Goal: Task Accomplishment & Management: Use online tool/utility

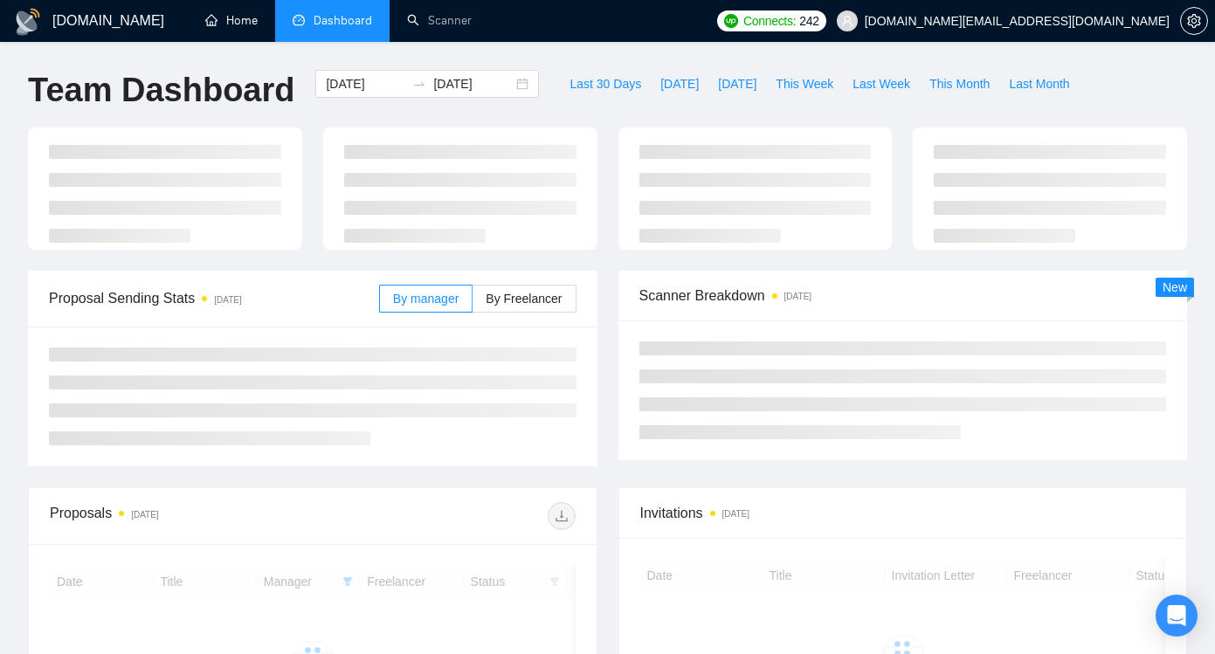
scroll to position [267, 0]
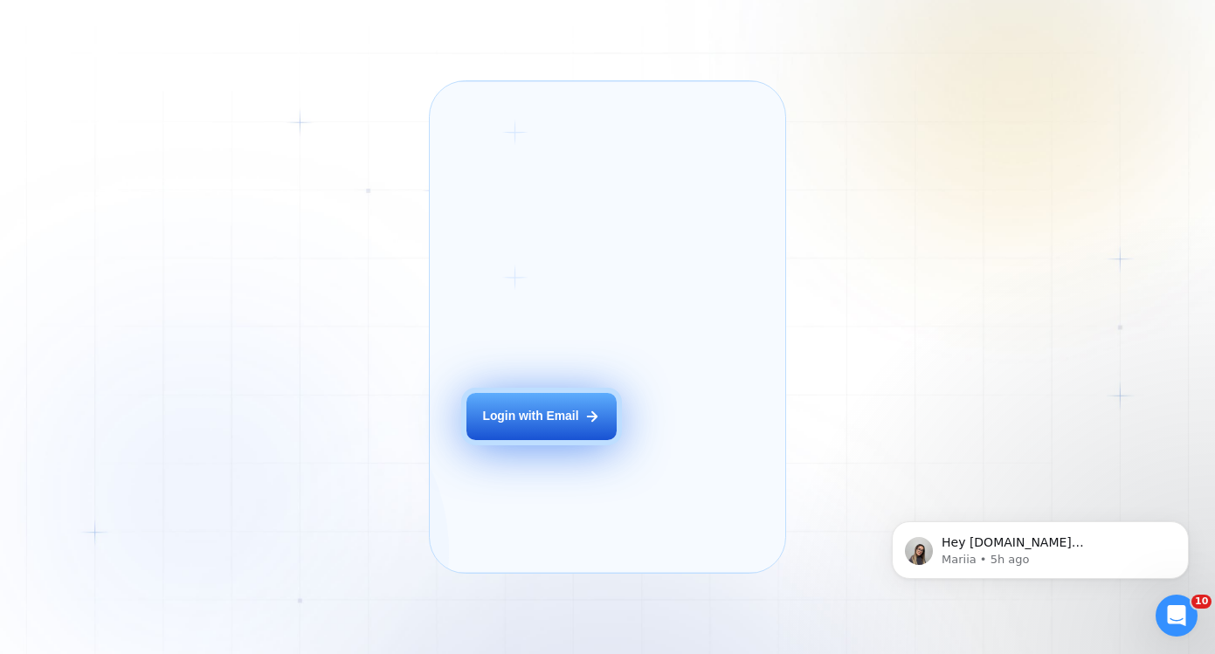
click at [540, 425] on div "Login with Email" at bounding box center [530, 416] width 96 height 17
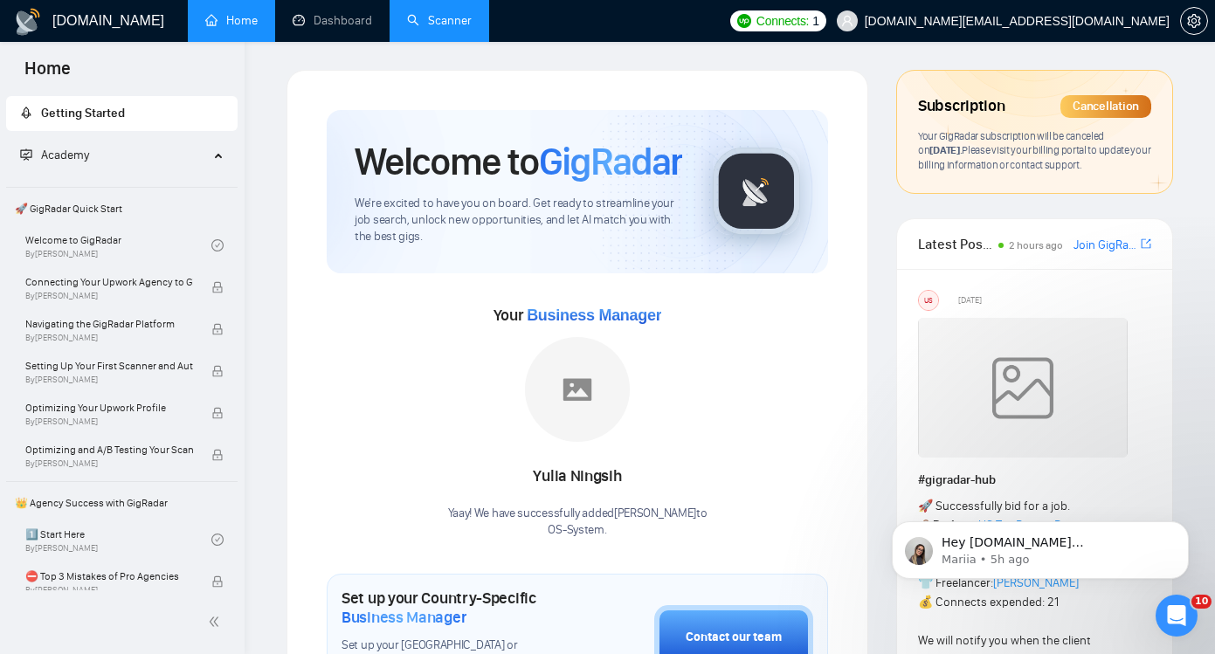
click at [447, 19] on link "Scanner" at bounding box center [439, 20] width 65 height 15
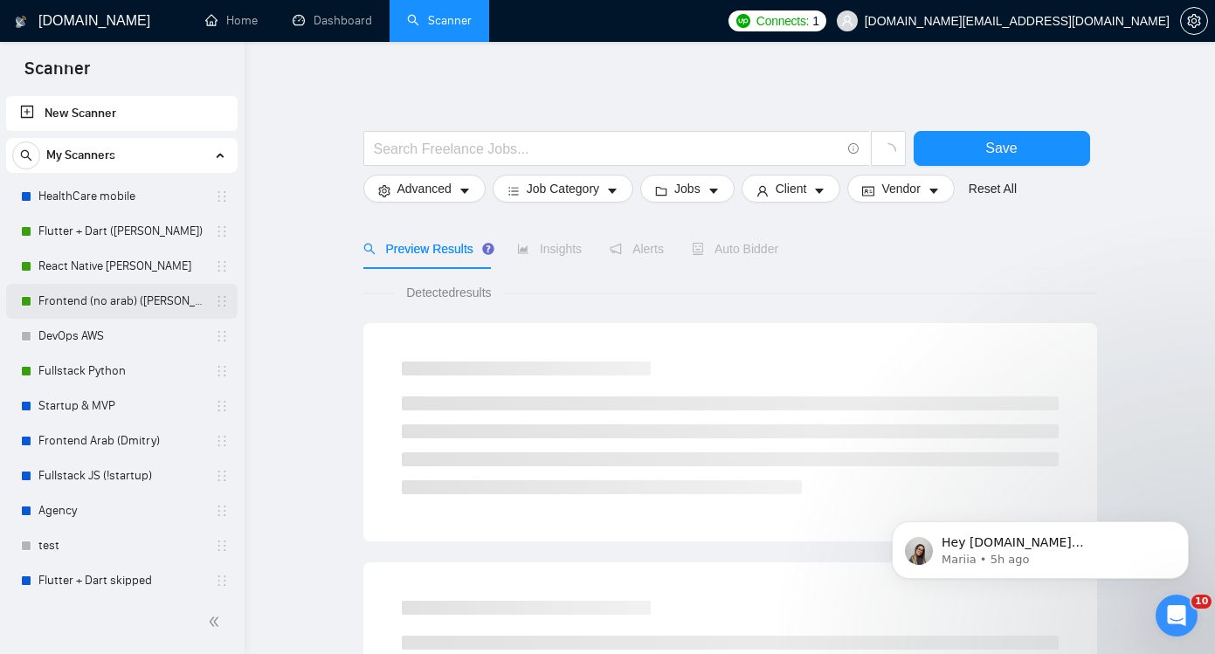
click at [135, 298] on link "Frontend (no arab) (Kate)" at bounding box center [121, 301] width 166 height 35
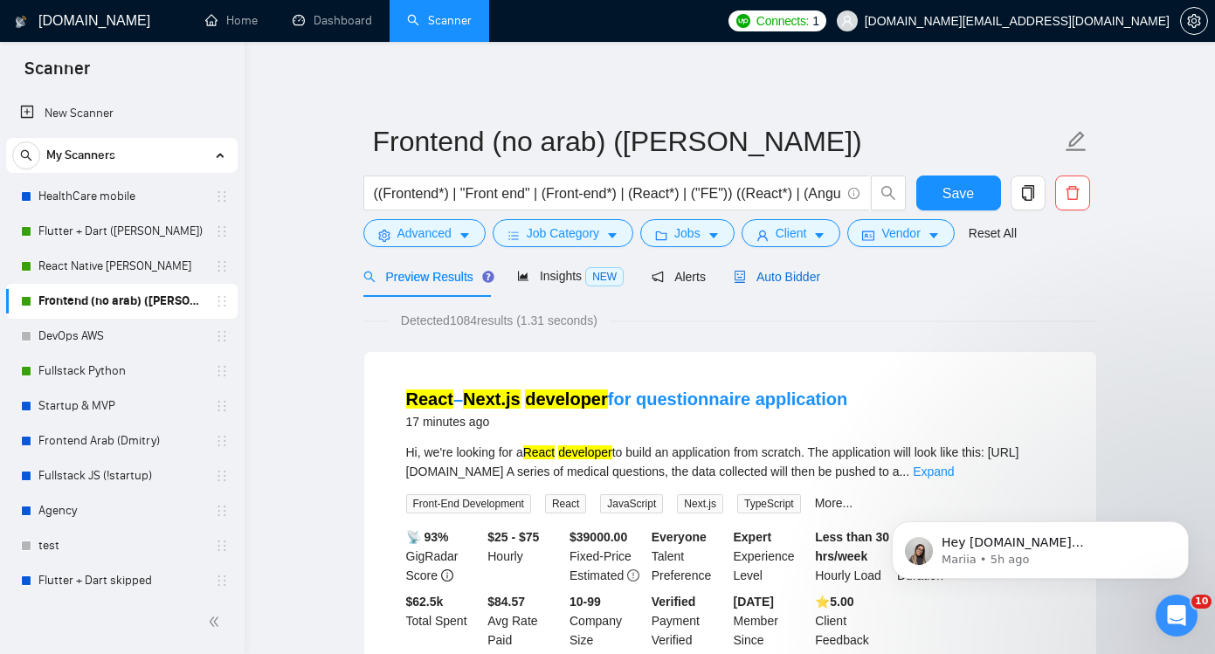
click at [790, 281] on span "Auto Bidder" at bounding box center [777, 277] width 86 height 14
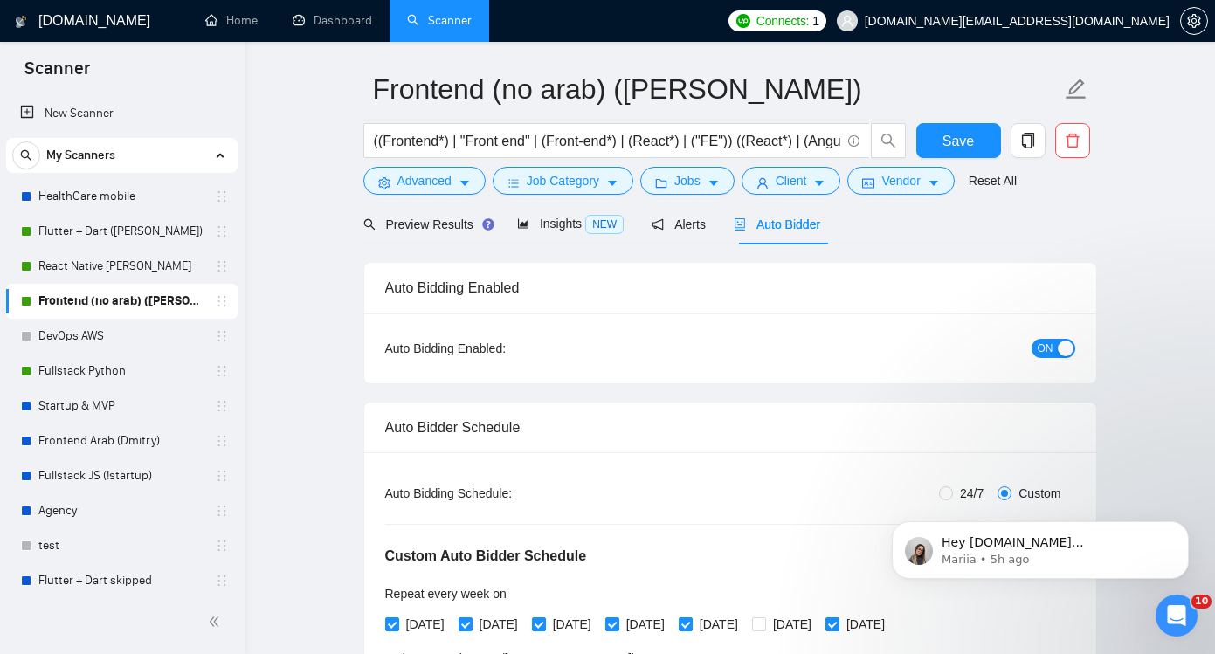
scroll to position [59, 0]
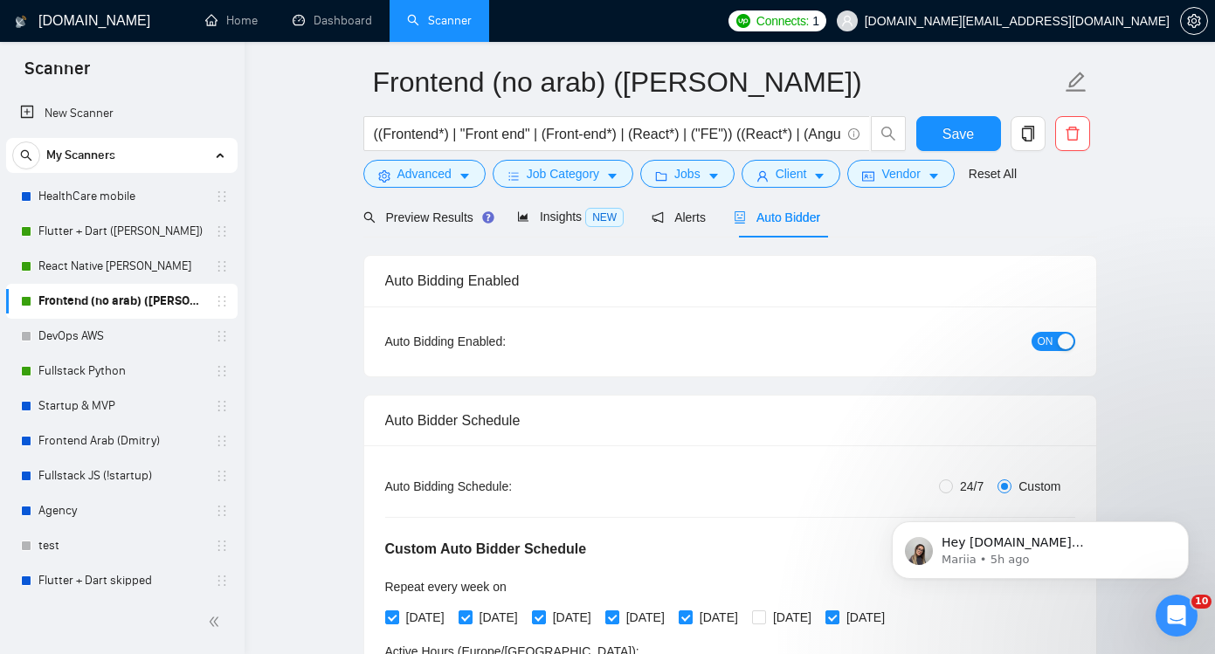
click at [1050, 346] on span "ON" at bounding box center [1046, 341] width 16 height 19
click at [950, 125] on span "Save" at bounding box center [958, 134] width 31 height 22
checkbox input "true"
click at [113, 406] on link "Startup & MVP" at bounding box center [121, 406] width 166 height 35
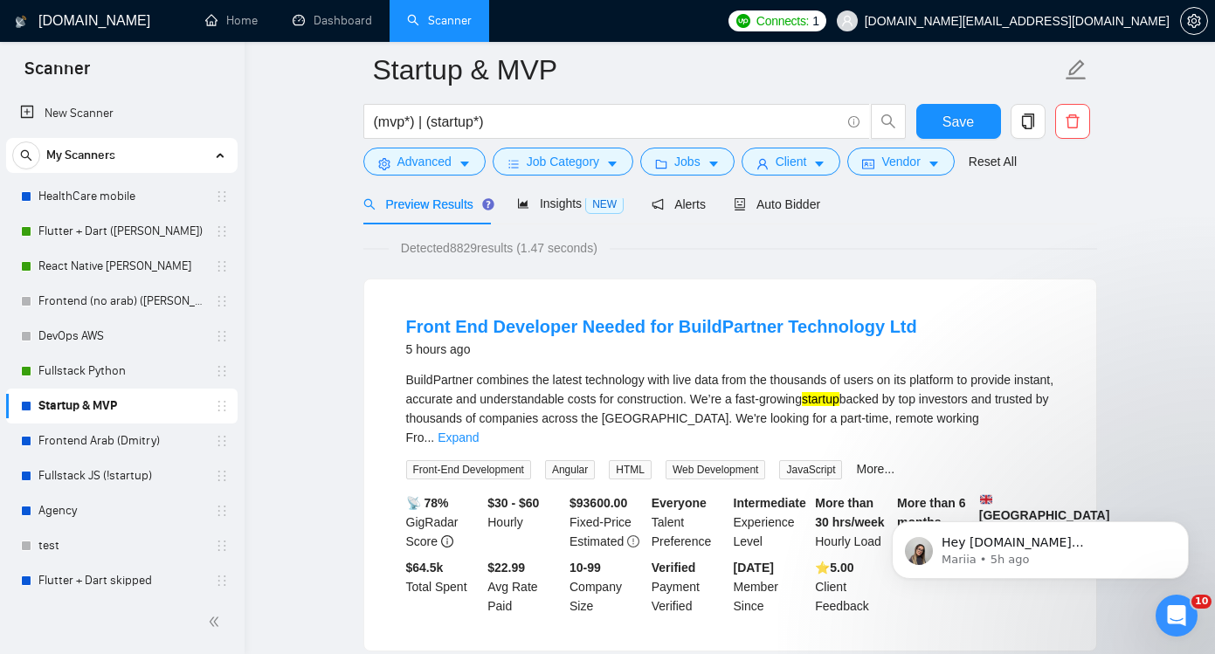
scroll to position [82, 0]
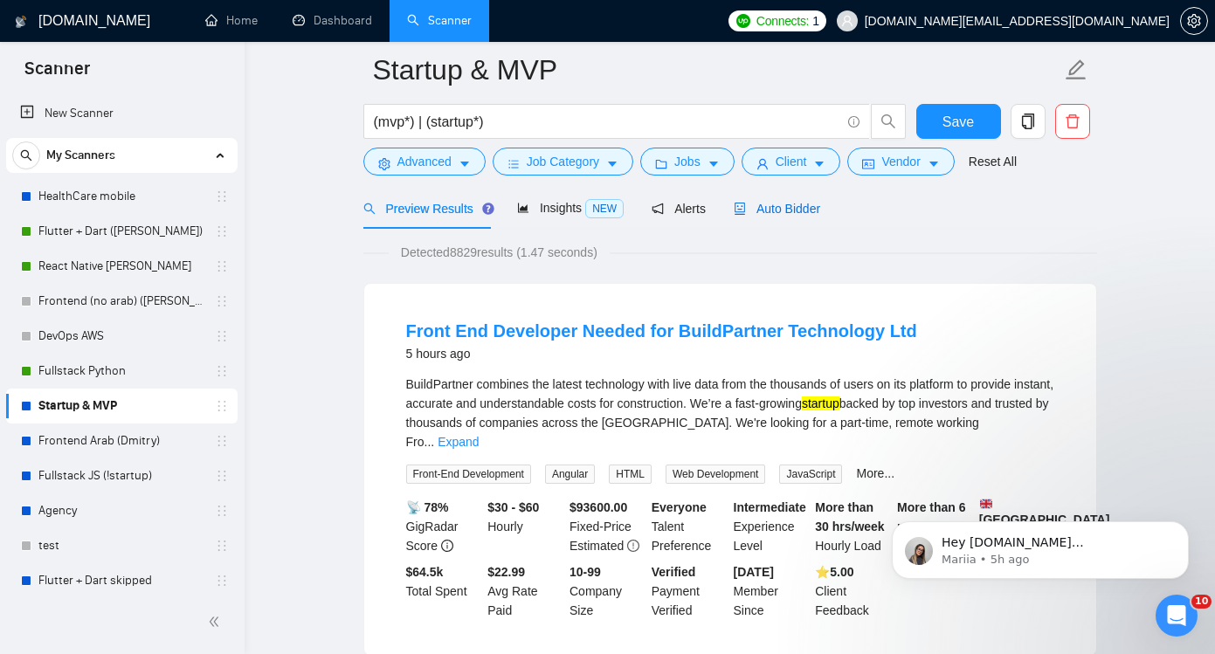
click at [804, 217] on div "Auto Bidder" at bounding box center [777, 208] width 86 height 19
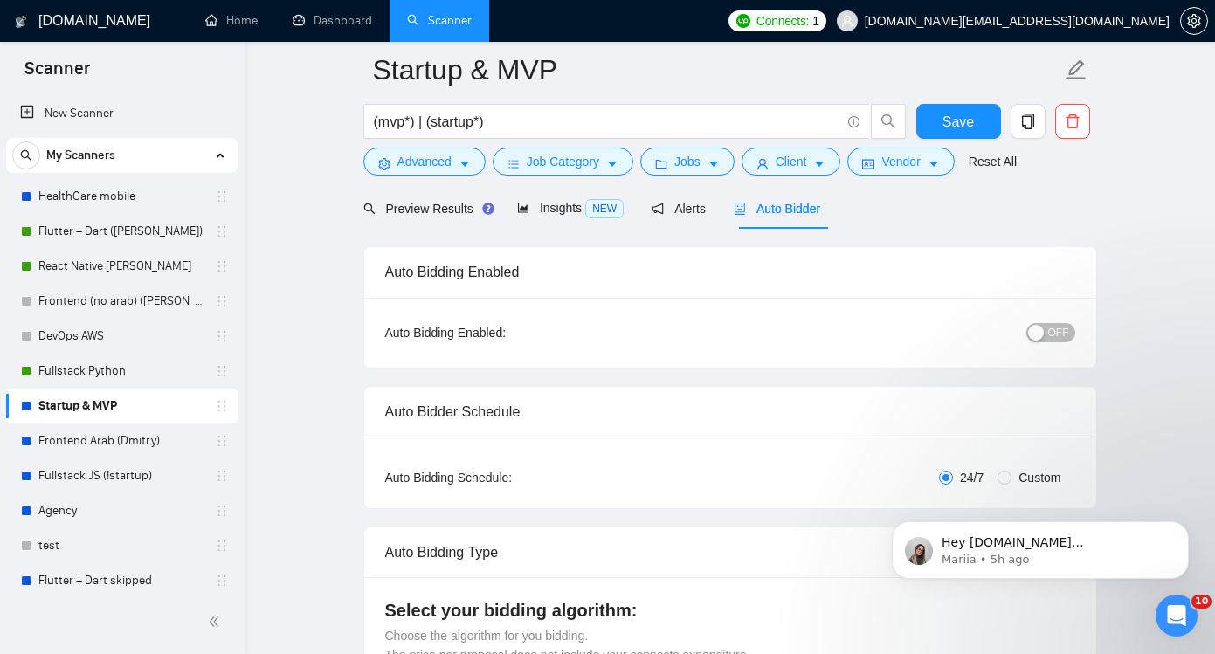
checkbox input "true"
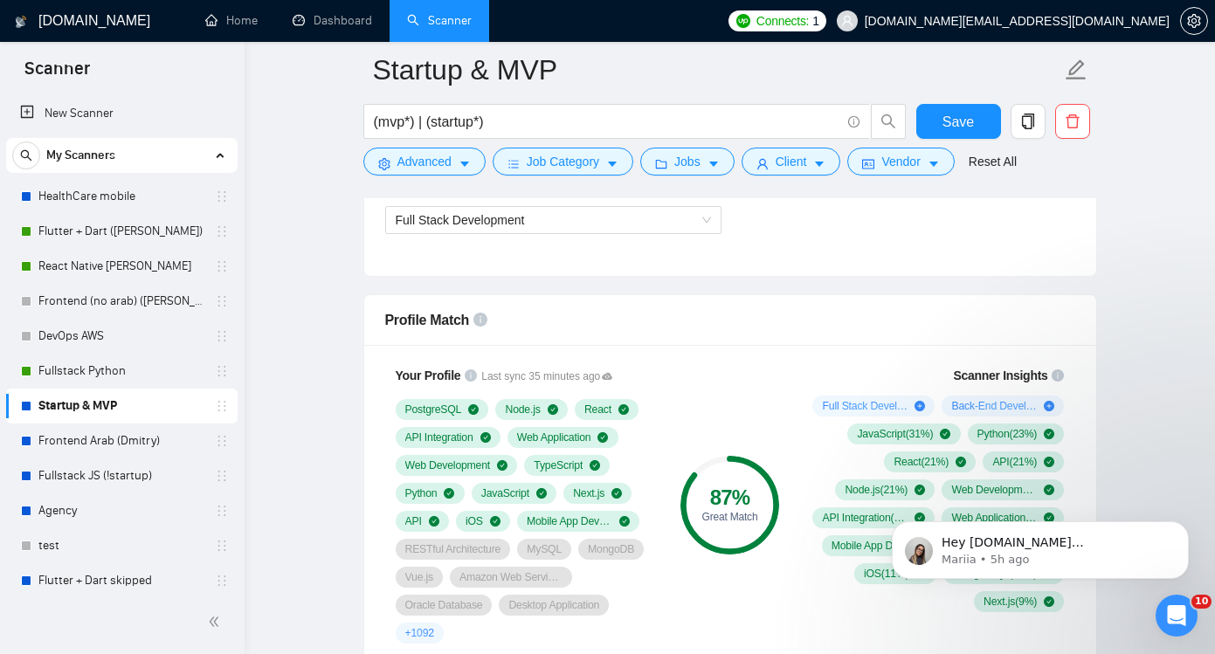
scroll to position [1065, 0]
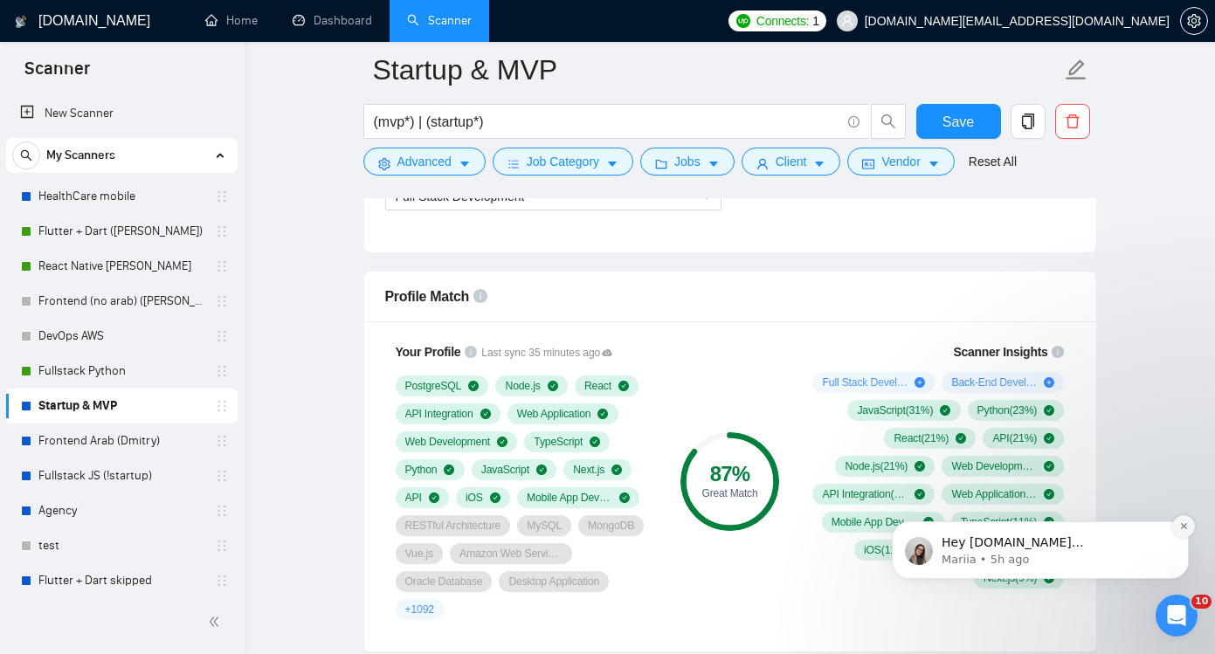
click at [1181, 529] on icon "Dismiss notification" at bounding box center [1183, 526] width 6 height 6
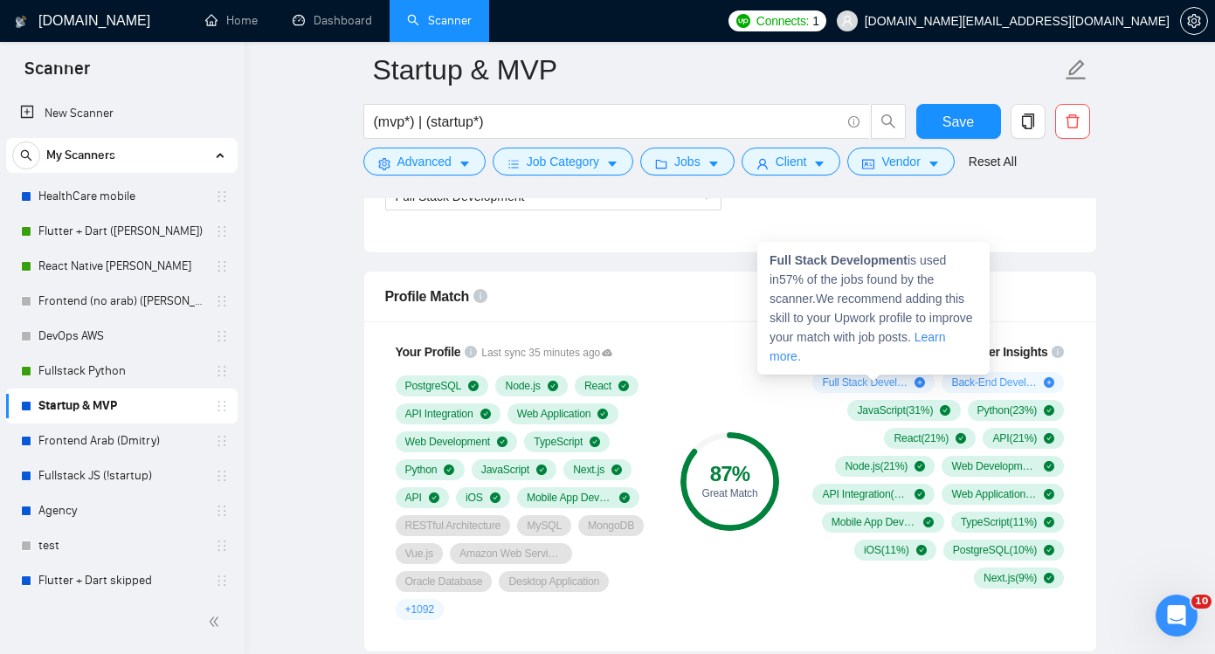
click at [922, 384] on icon "plus-circle" at bounding box center [920, 382] width 10 height 10
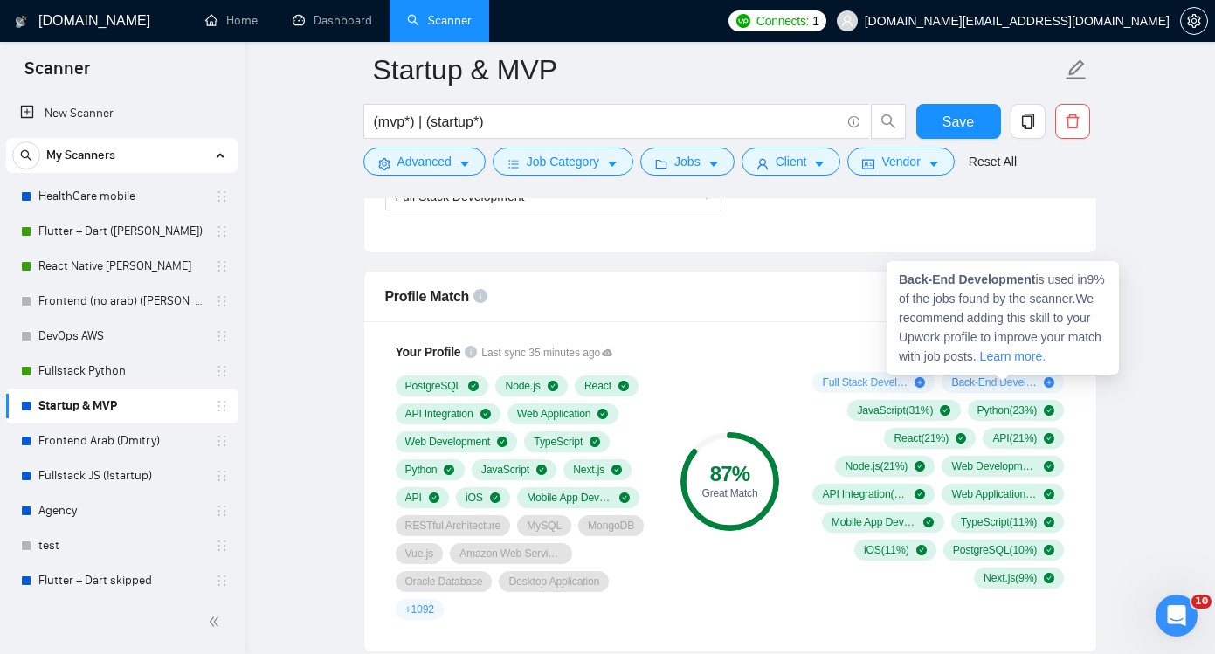
click at [1007, 384] on span "Back-End Development ( 9 %)" at bounding box center [994, 383] width 86 height 14
click at [1055, 379] on div "Back-End Development ( 9 %)" at bounding box center [1003, 382] width 122 height 21
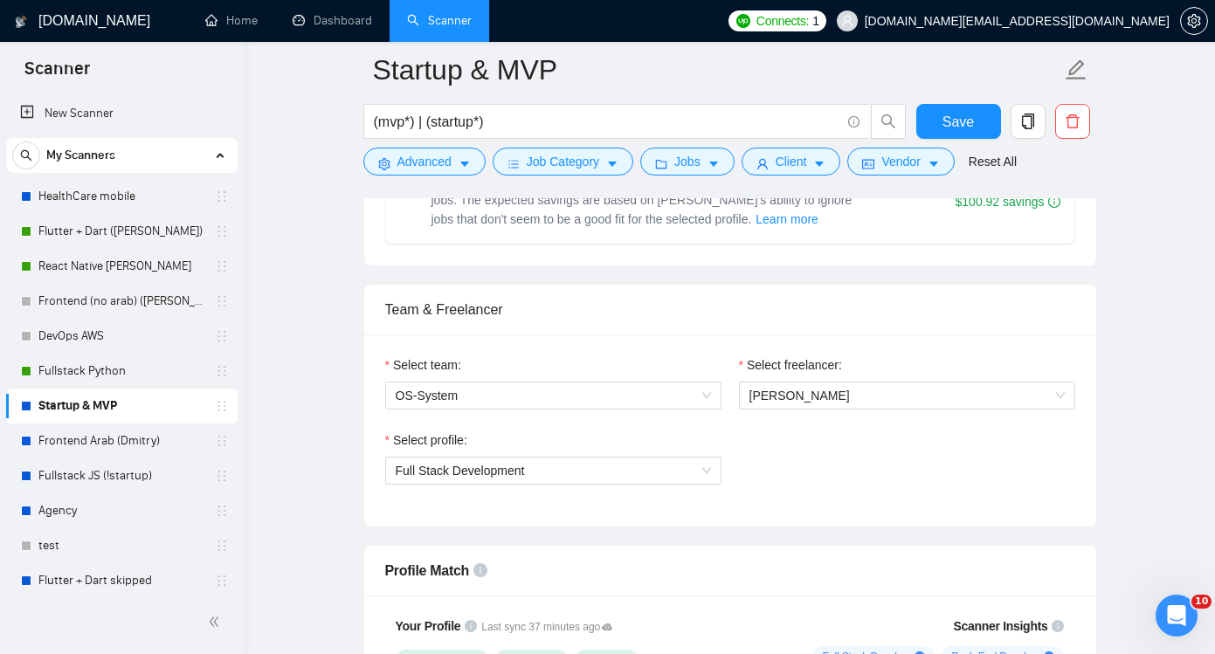
scroll to position [792, 0]
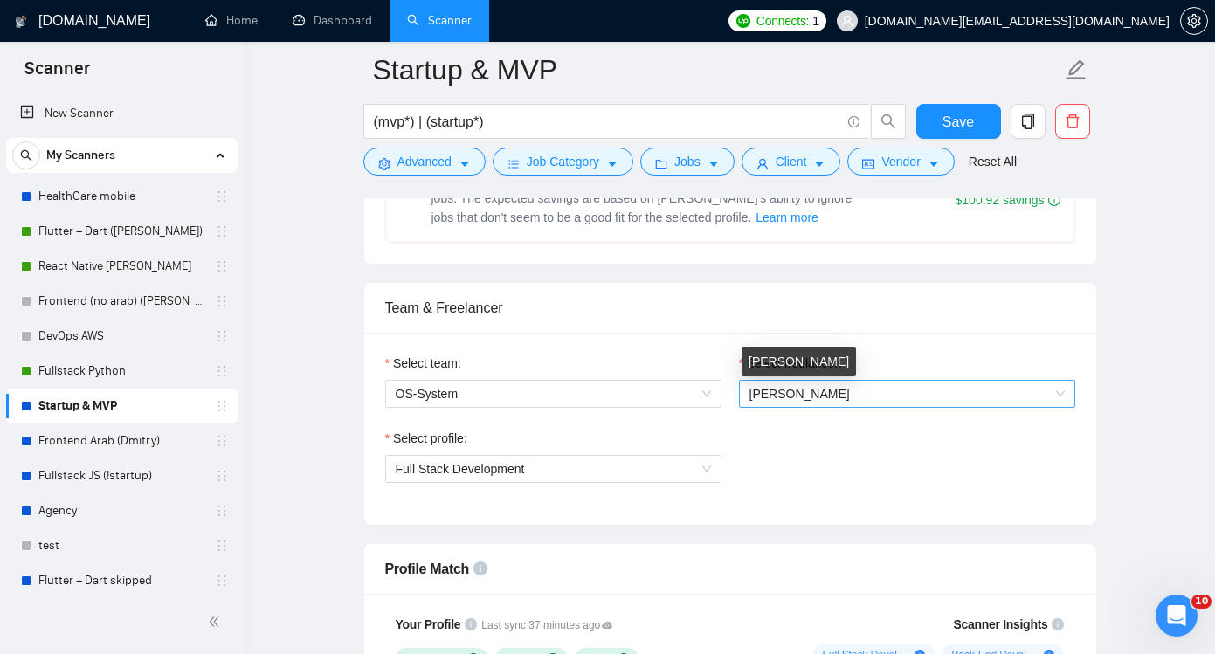
click at [799, 391] on span "Vadim Vladimirovich" at bounding box center [800, 394] width 100 height 14
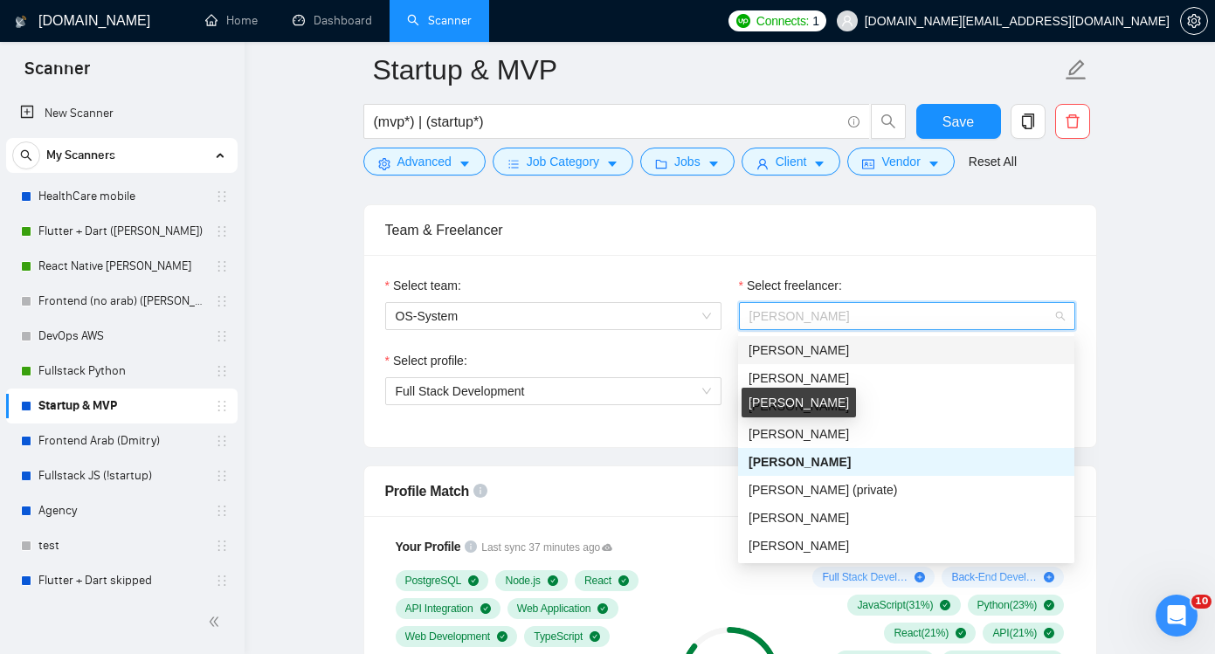
scroll to position [873, 0]
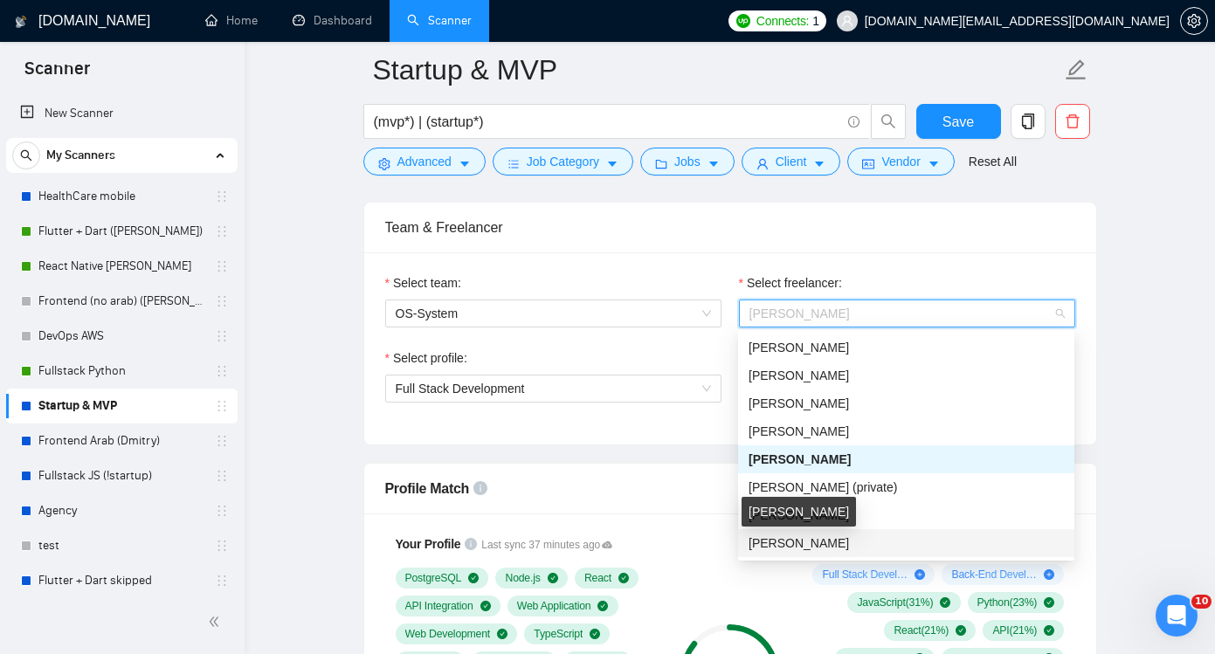
click at [798, 540] on span "Oleg Sieroochenko" at bounding box center [799, 543] width 100 height 14
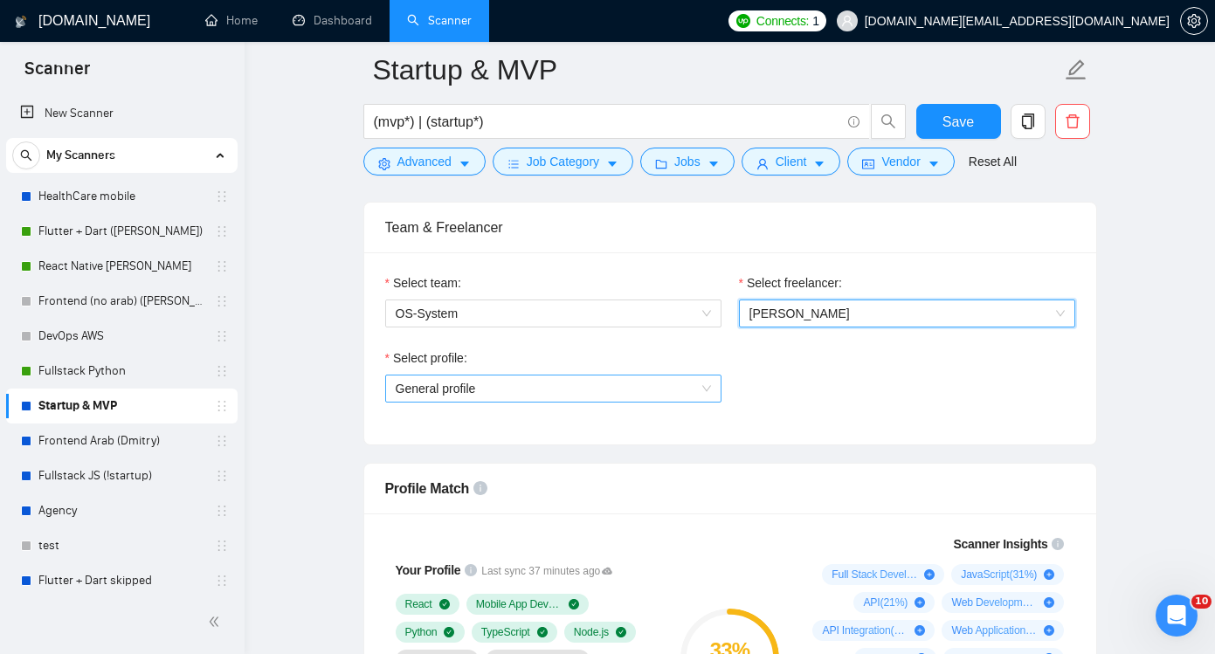
click at [671, 389] on span "General profile" at bounding box center [553, 389] width 315 height 26
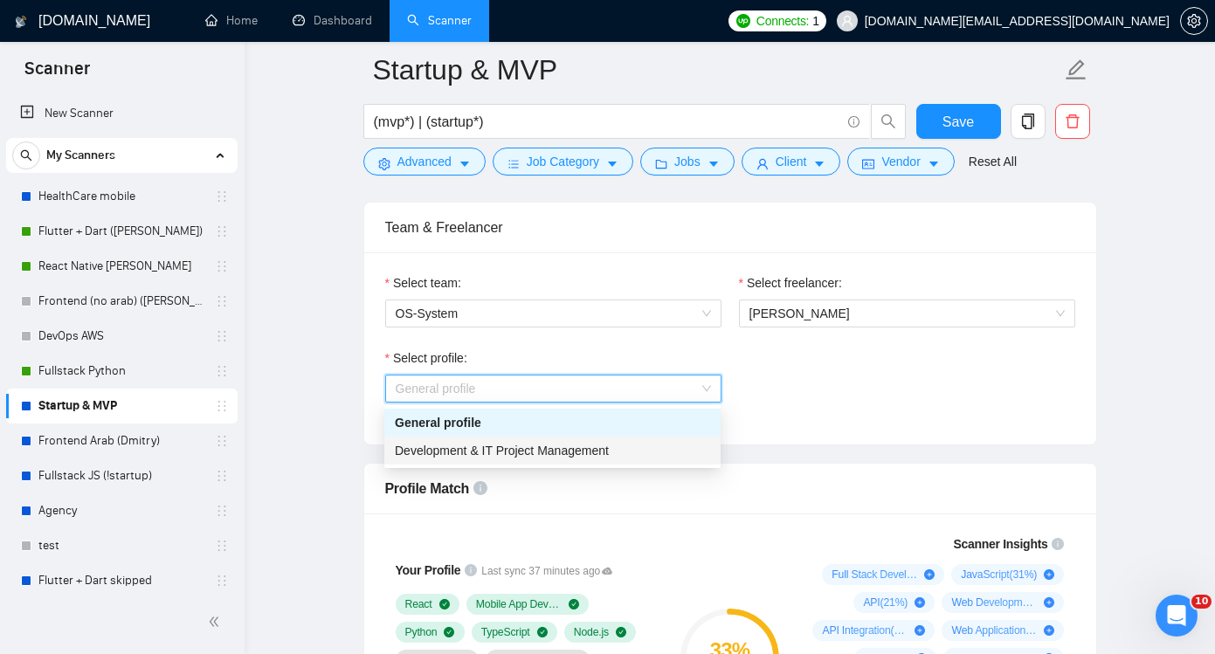
click at [586, 446] on span "Development & IT Project Management" at bounding box center [502, 451] width 214 height 14
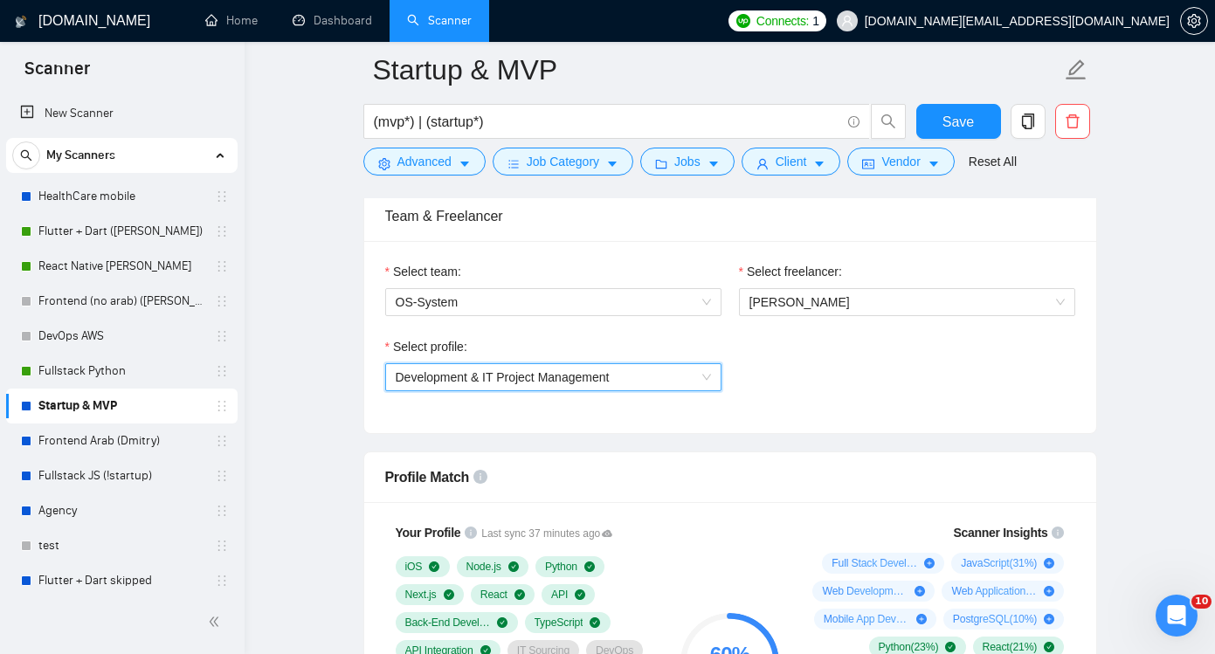
scroll to position [853, 0]
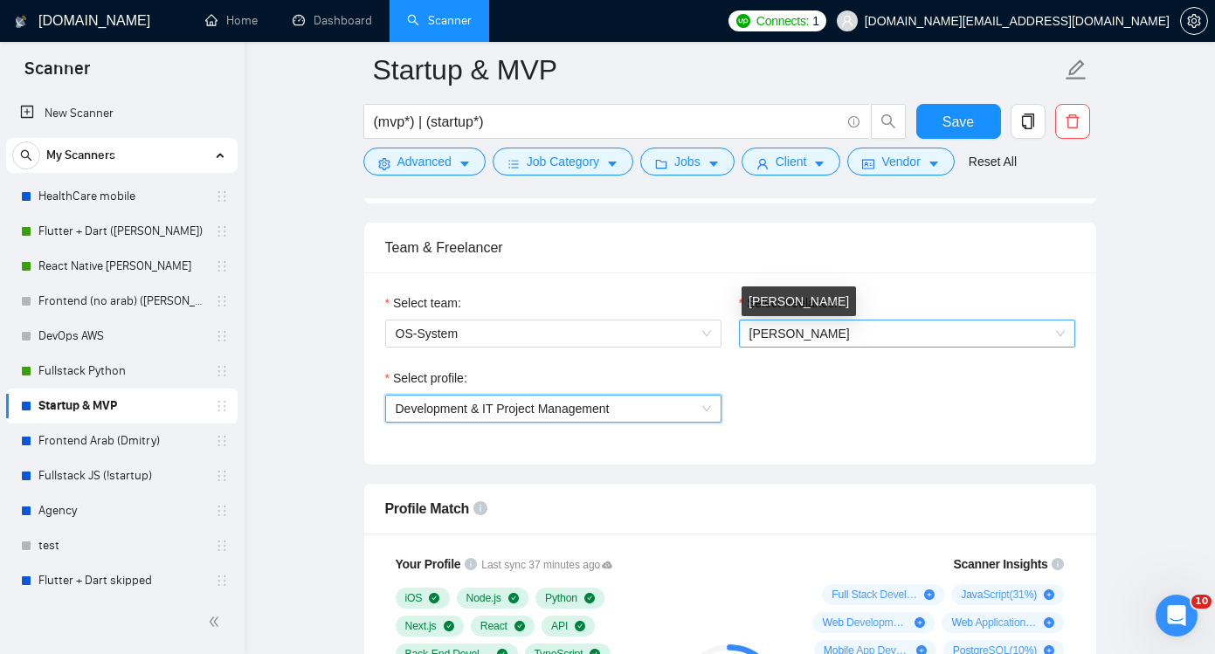
click at [812, 340] on span "Oleg Sieroochenko" at bounding box center [800, 334] width 100 height 14
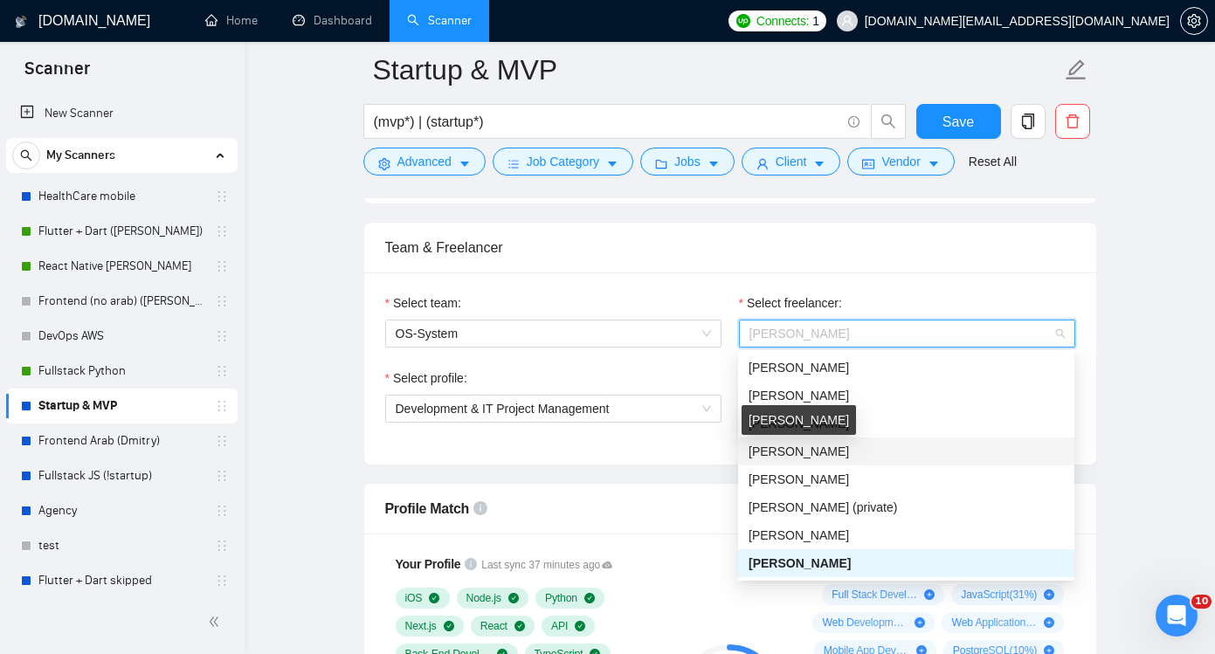
click at [827, 454] on span "Natalia Sieroochenko" at bounding box center [799, 452] width 100 height 14
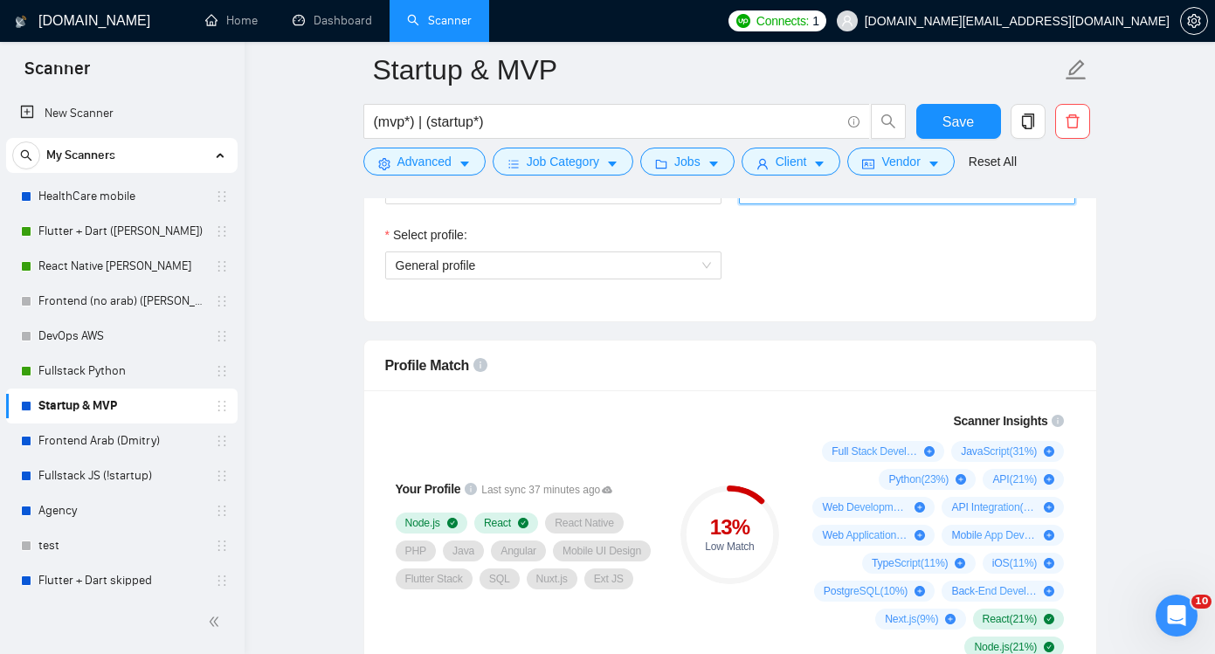
scroll to position [983, 0]
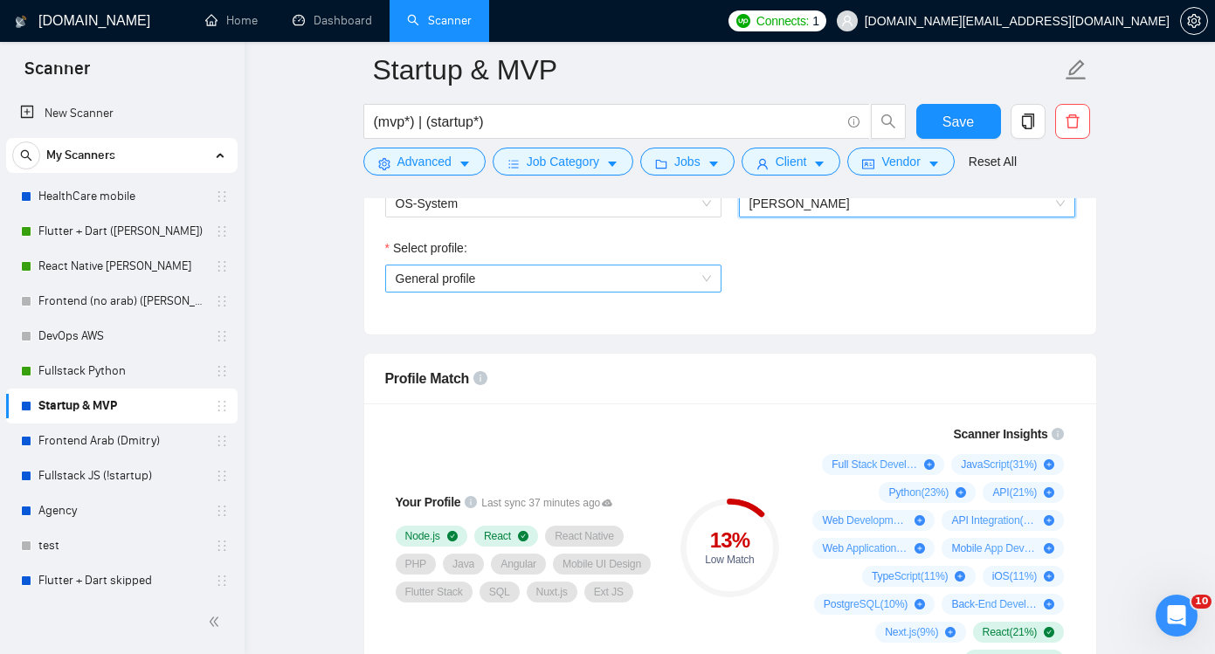
click at [659, 287] on span "General profile" at bounding box center [553, 279] width 315 height 26
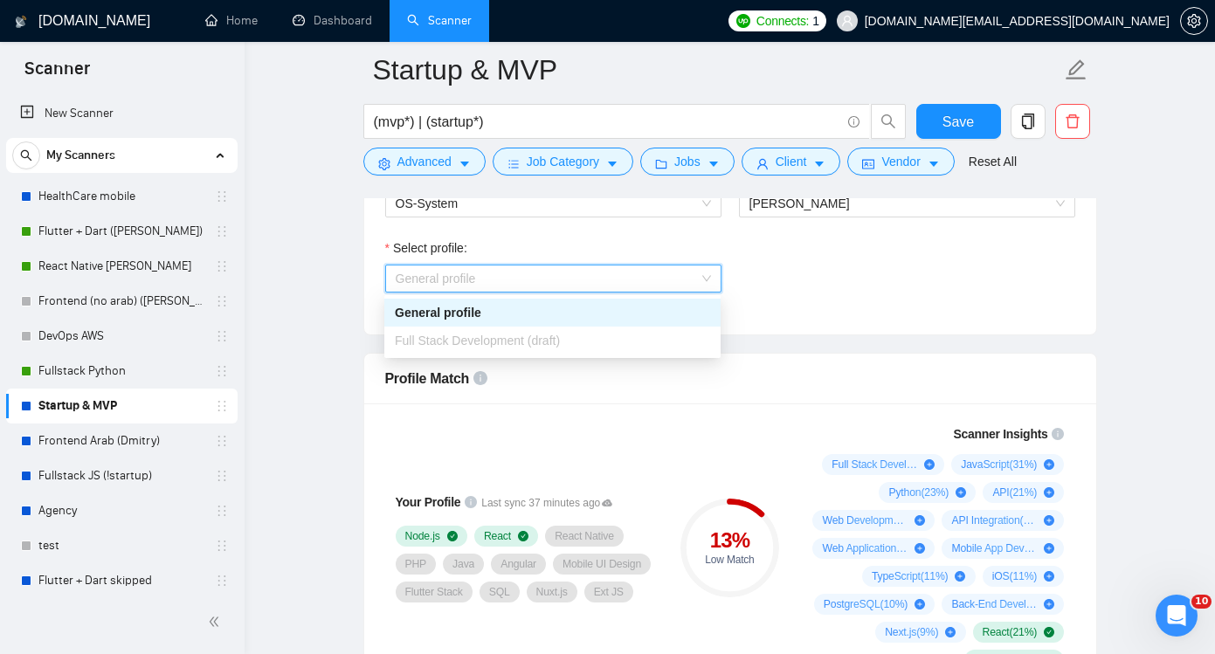
click at [659, 287] on span "General profile" at bounding box center [553, 279] width 315 height 26
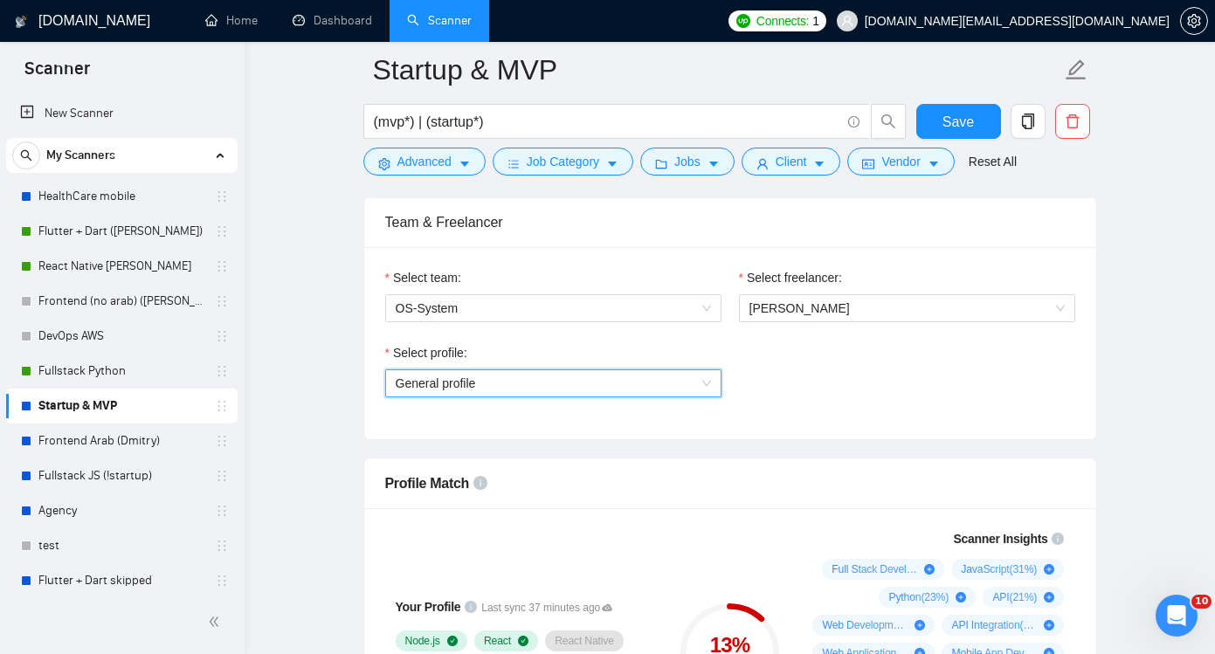
scroll to position [778, 0]
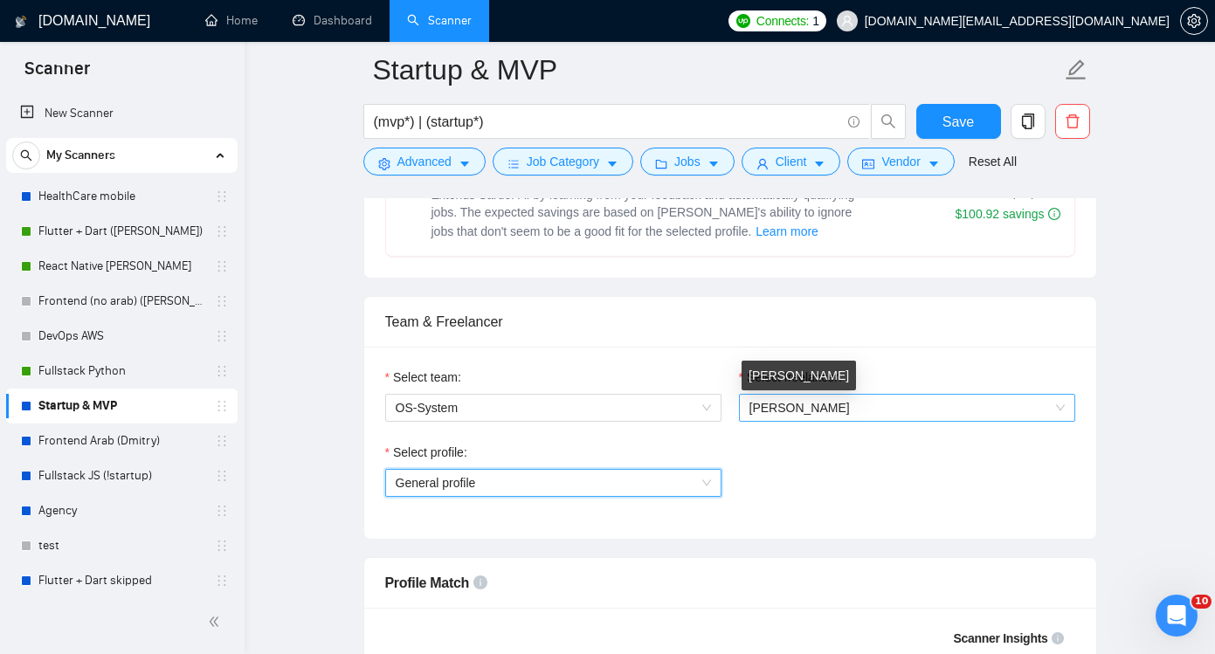
click at [798, 412] on span "Natalia Sieroochenko" at bounding box center [800, 408] width 100 height 14
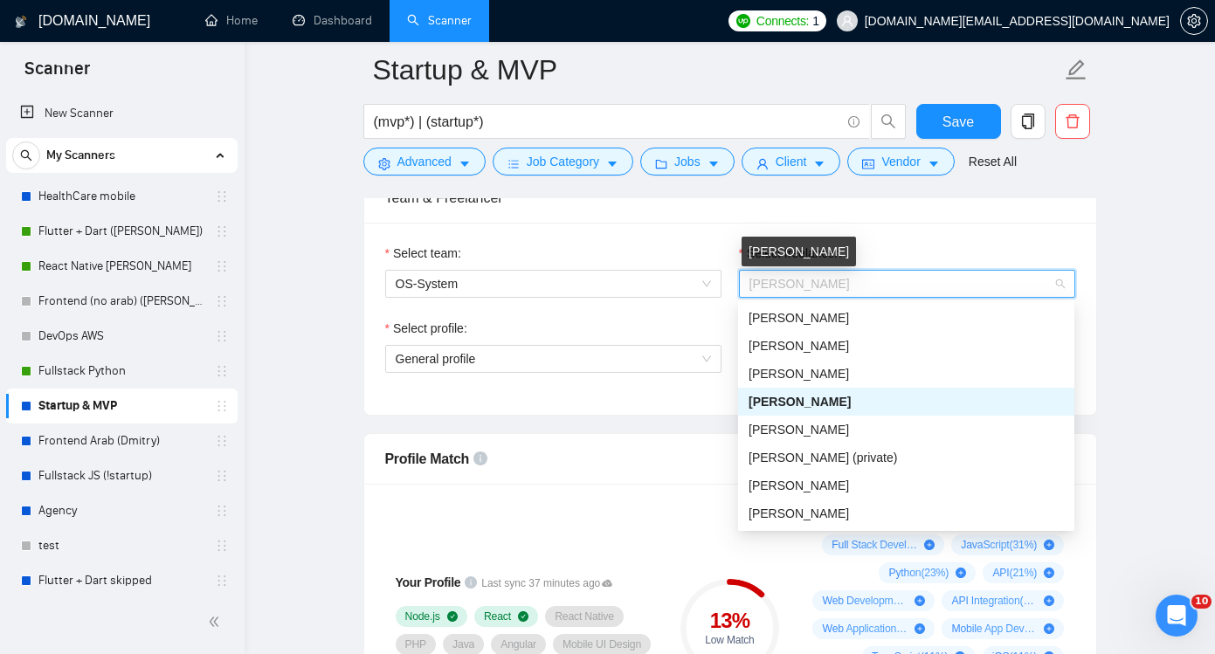
scroll to position [906, 0]
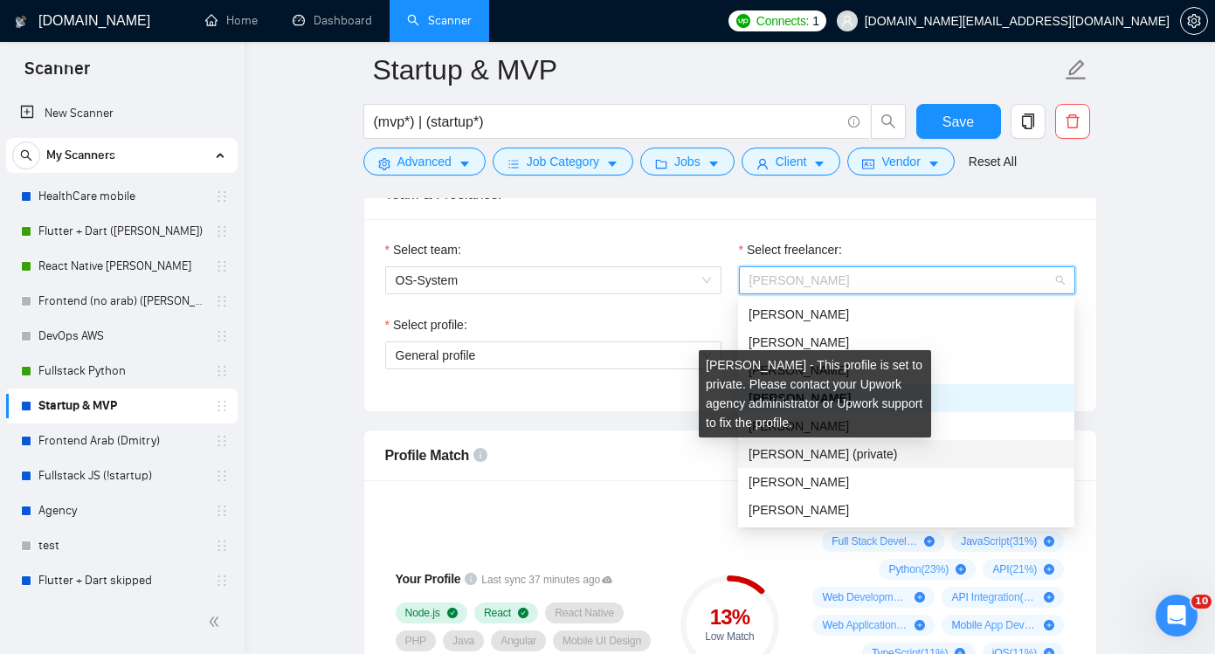
click at [783, 449] on span "Sergey Semko (private)" at bounding box center [823, 454] width 149 height 14
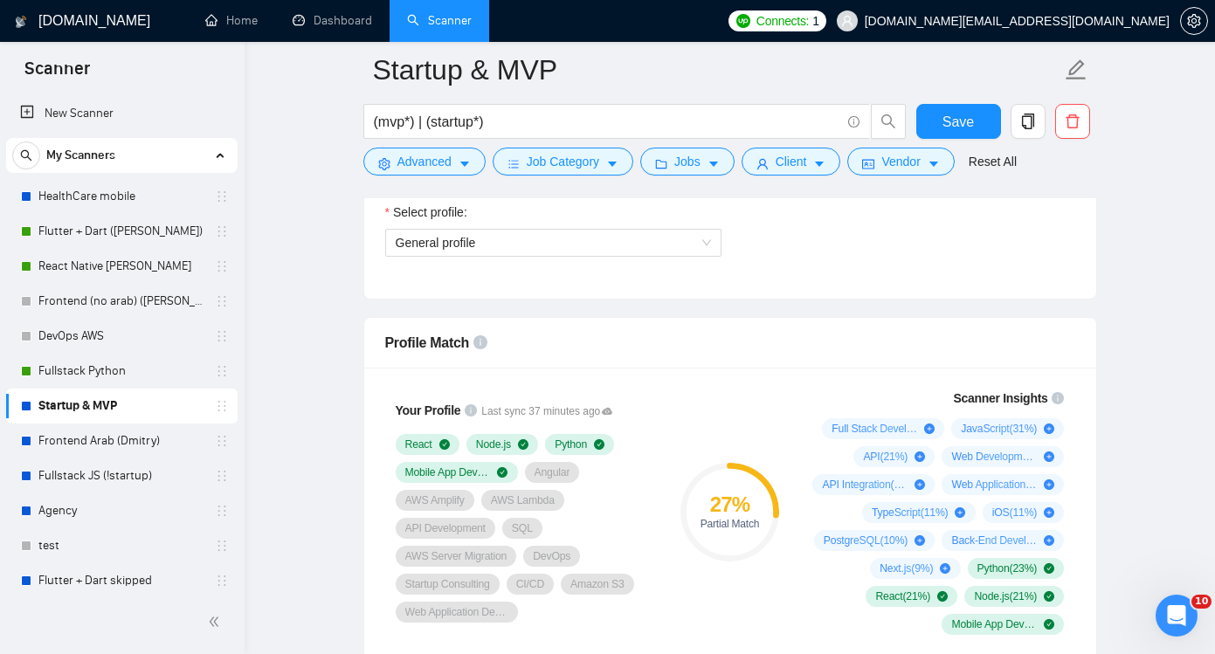
scroll to position [985, 0]
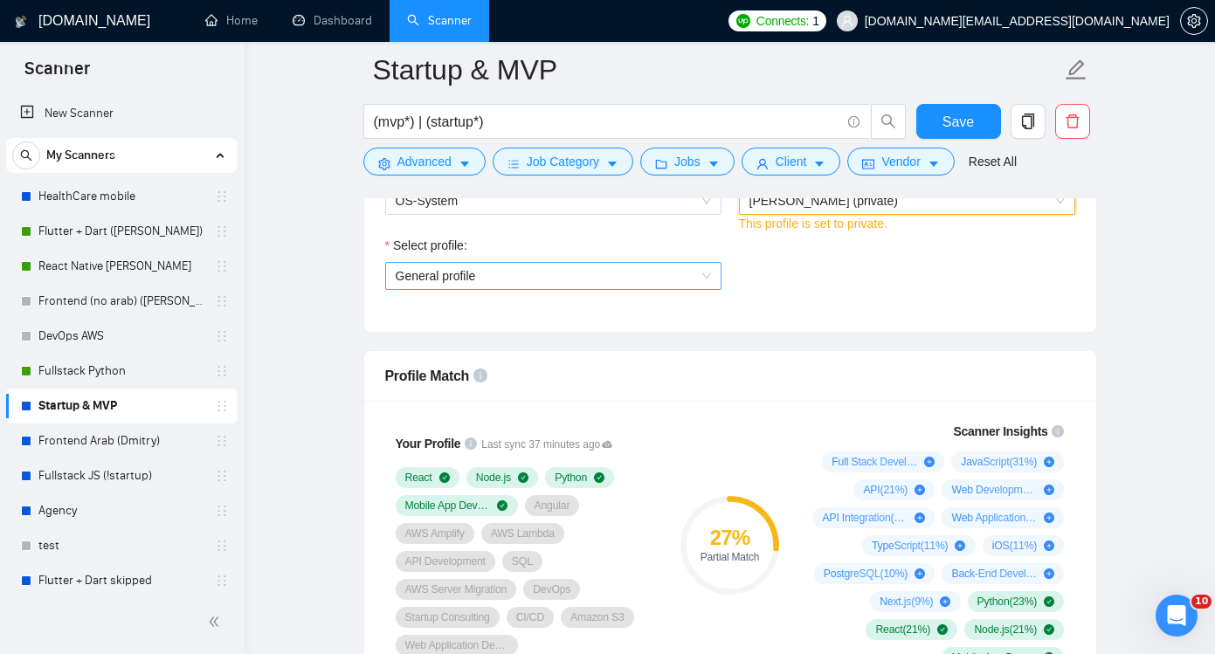
click at [614, 278] on span "General profile" at bounding box center [553, 276] width 315 height 26
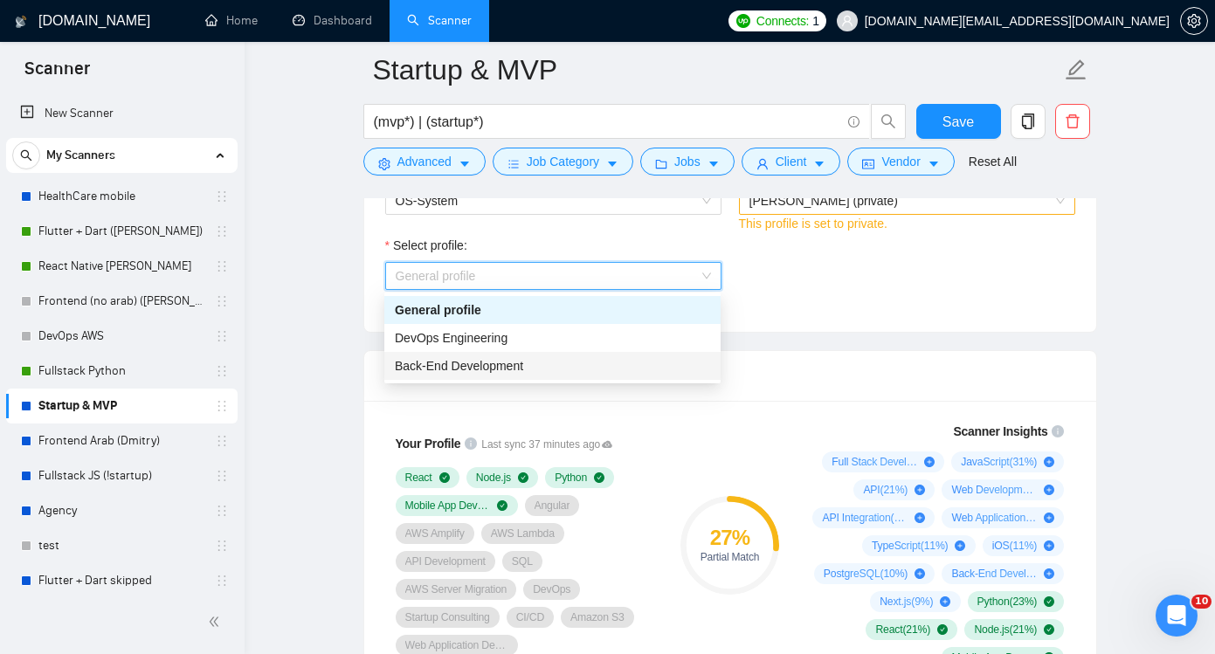
click at [549, 357] on div "Back-End Development" at bounding box center [552, 365] width 315 height 19
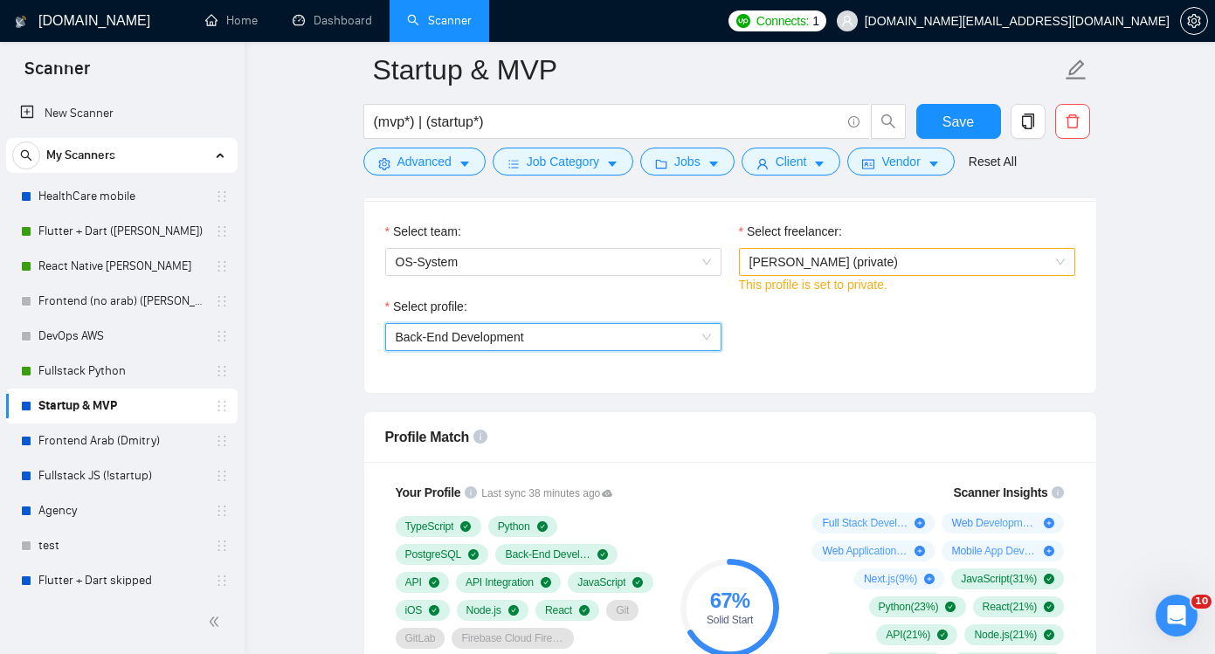
scroll to position [807, 0]
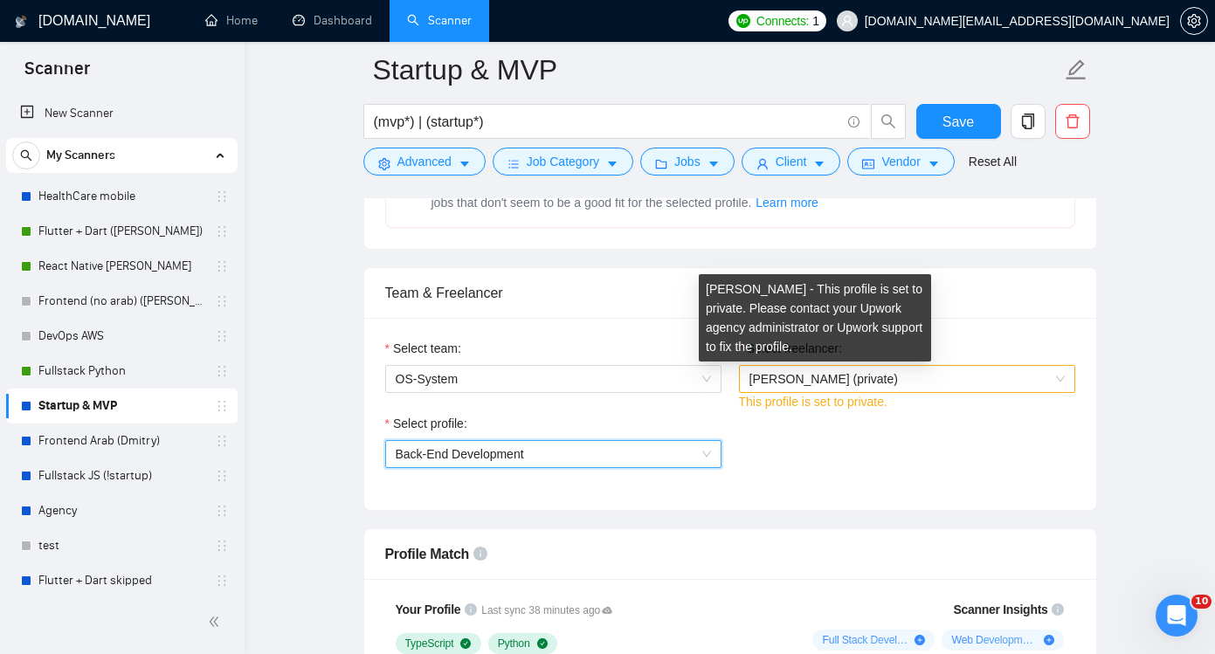
click at [830, 382] on span "Sergey Semko (private)" at bounding box center [824, 379] width 149 height 14
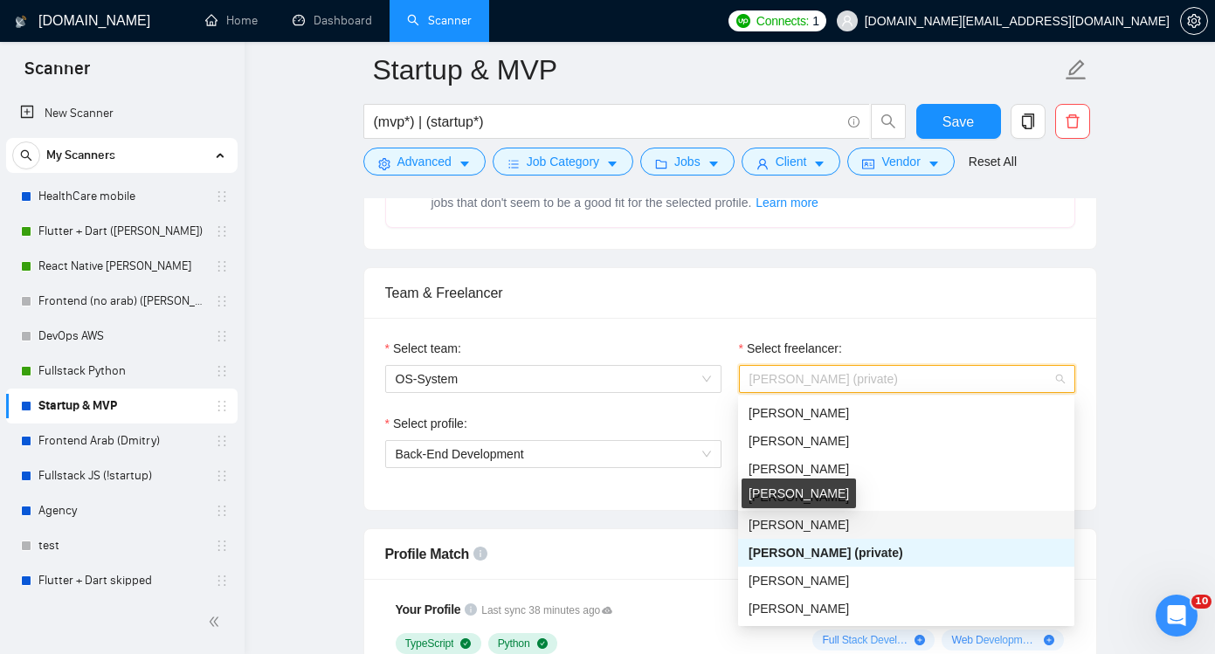
click at [814, 526] on span "Vadim Vladimirovich" at bounding box center [799, 525] width 100 height 14
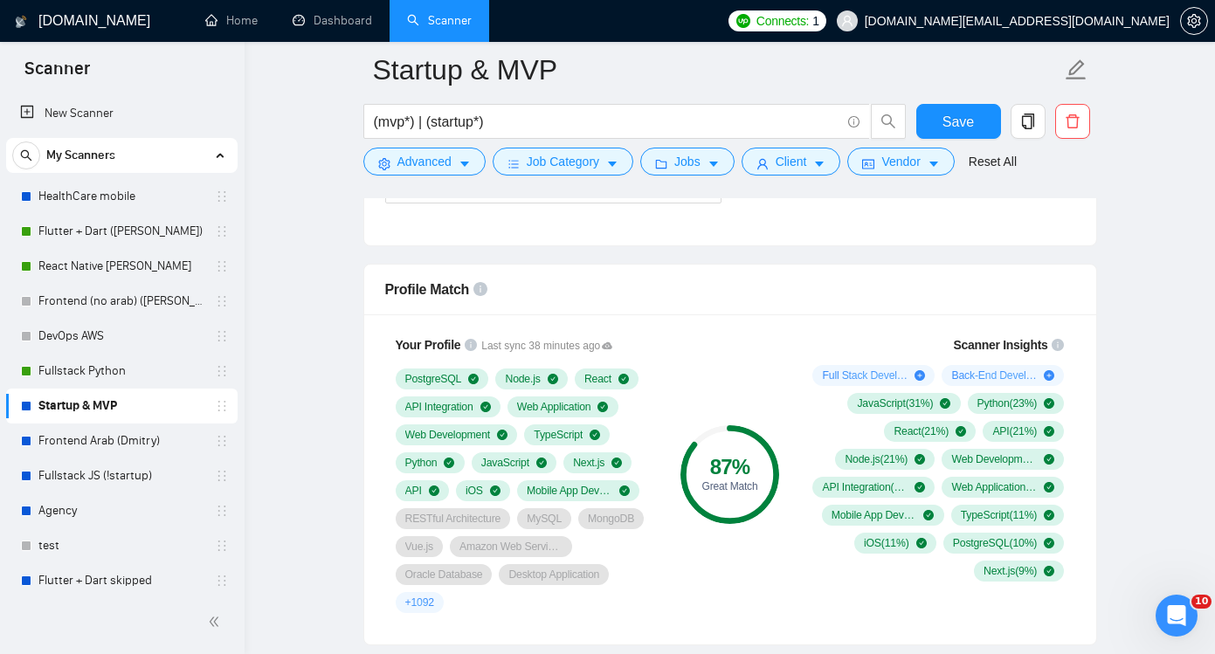
scroll to position [1080, 0]
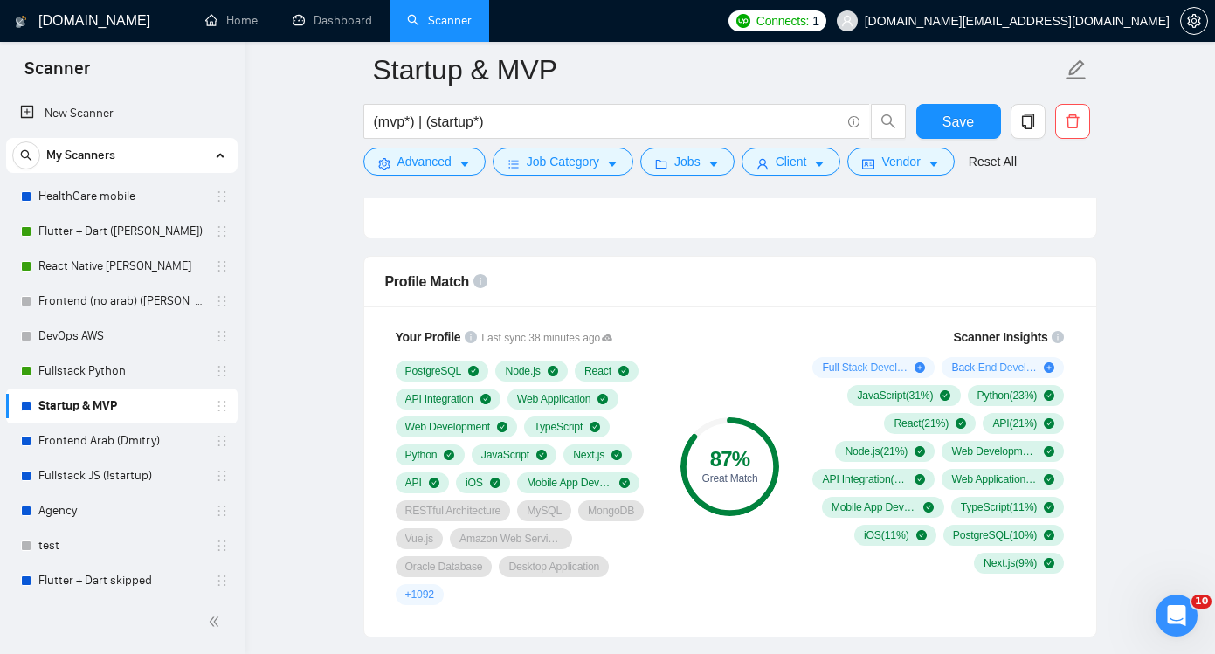
click at [1071, 388] on div "Scanner Insights Full Stack Development ( 57 %) Back-End Development ( 9 %) Jav…" at bounding box center [936, 450] width 280 height 267
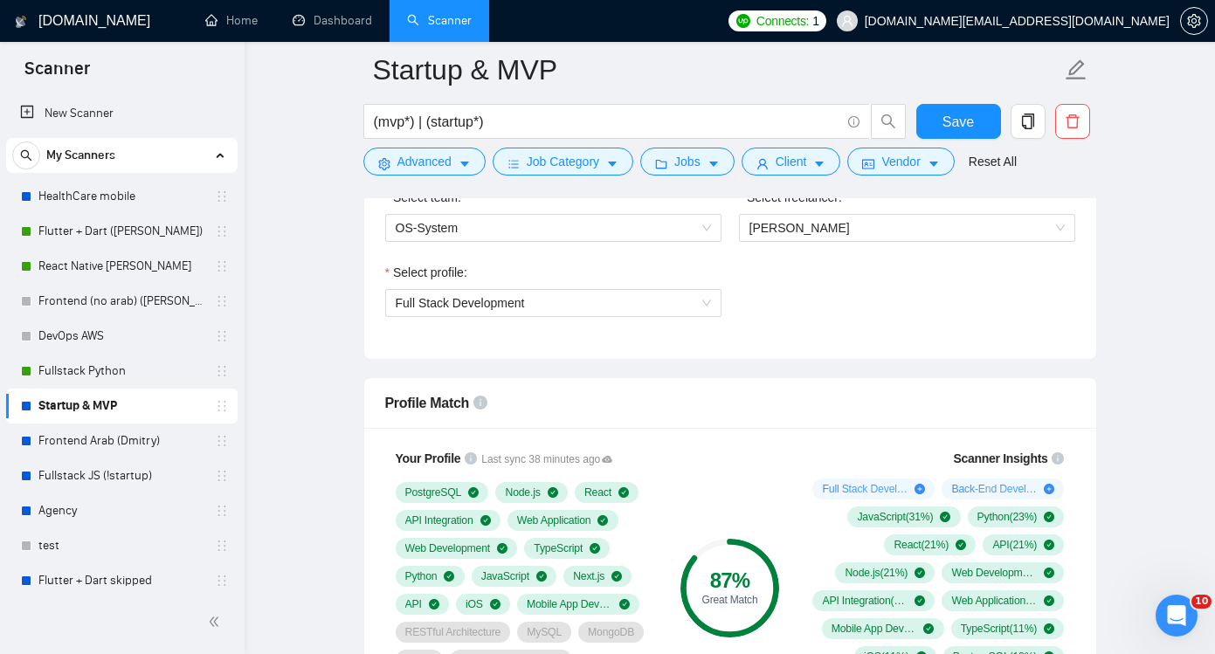
scroll to position [943, 0]
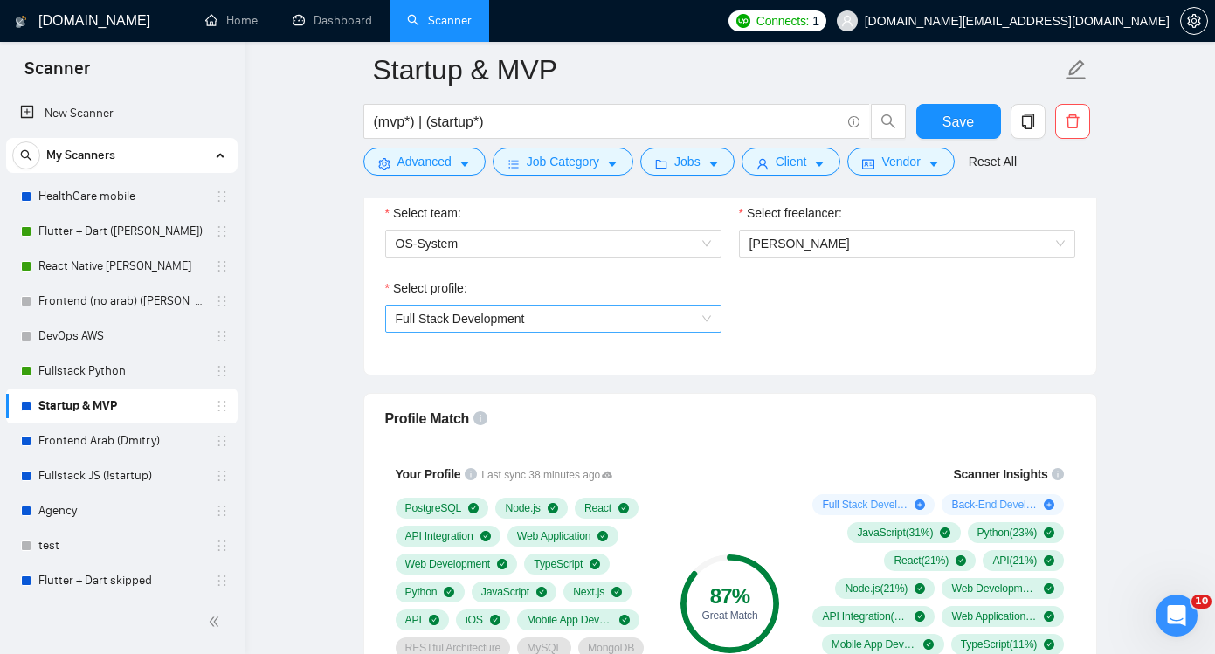
click at [508, 325] on span "Full Stack Development" at bounding box center [460, 319] width 129 height 14
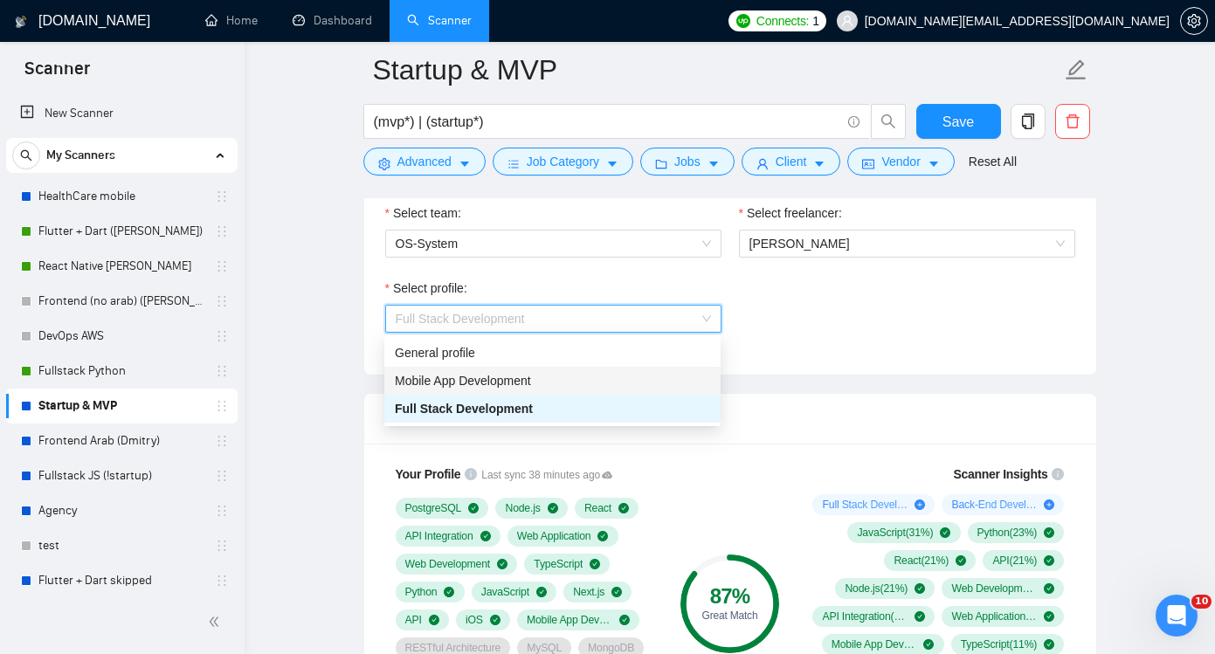
click at [484, 378] on span "Mobile App Development" at bounding box center [463, 381] width 136 height 14
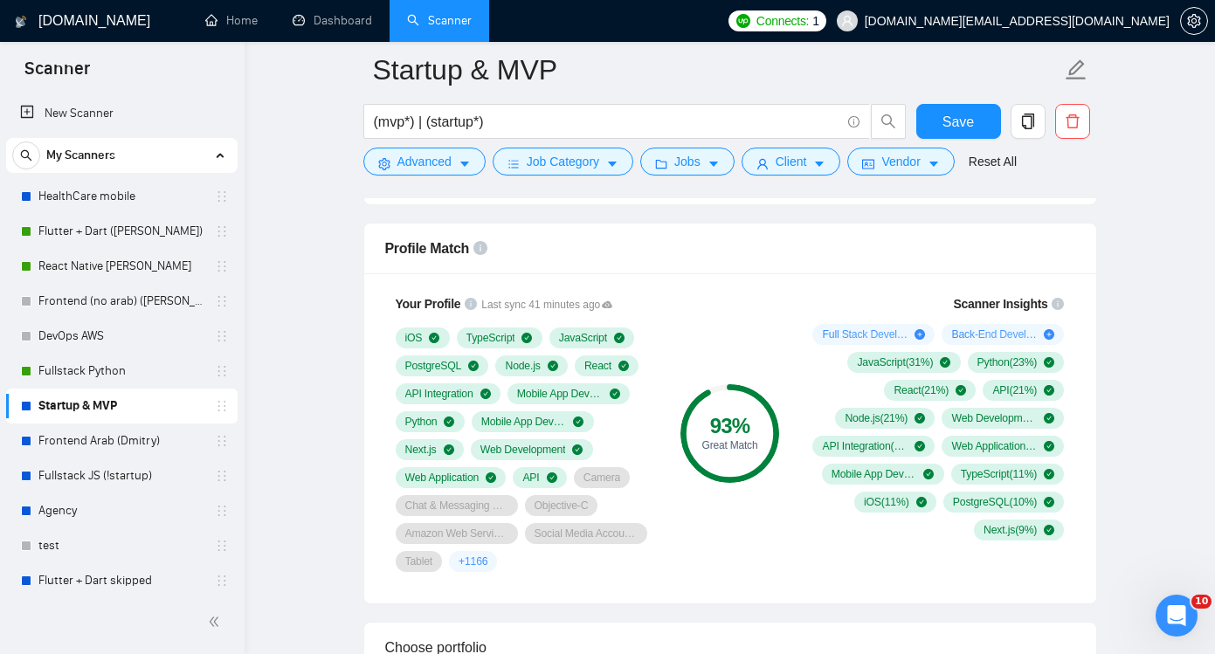
scroll to position [1115, 0]
